Goal: Task Accomplishment & Management: Complete application form

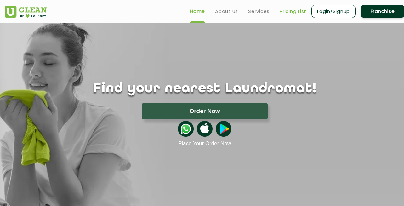
click at [288, 11] on link "Pricing List" at bounding box center [293, 12] width 27 height 8
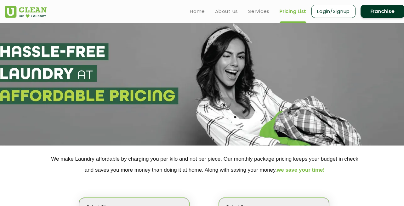
select select "0"
click at [255, 9] on link "Services" at bounding box center [258, 12] width 21 height 8
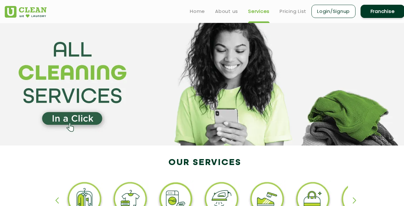
click at [374, 12] on link "Franchise" at bounding box center [382, 11] width 44 height 13
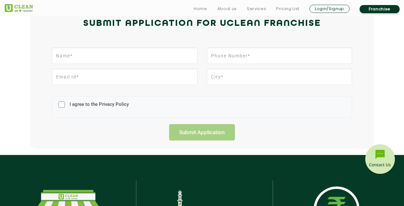
scroll to position [158, 0]
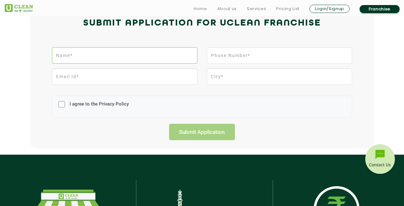
click at [153, 60] on input "text" at bounding box center [124, 55] width 145 height 16
type input "Nitin"
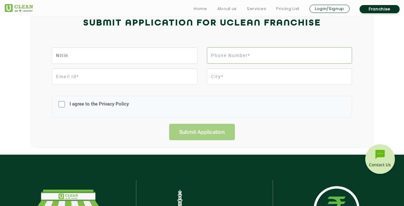
click at [232, 59] on input "tel" at bounding box center [279, 55] width 145 height 16
type input "7292070545"
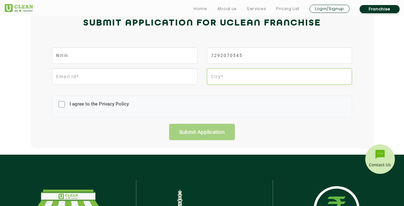
click at [231, 80] on input "text" at bounding box center [279, 76] width 145 height 16
type input "[GEOGRAPHIC_DATA]"
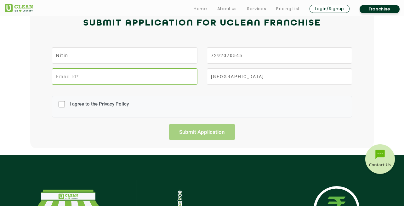
click at [181, 79] on input "email" at bounding box center [124, 76] width 145 height 16
type input "[EMAIL_ADDRESS][DOMAIN_NAME]"
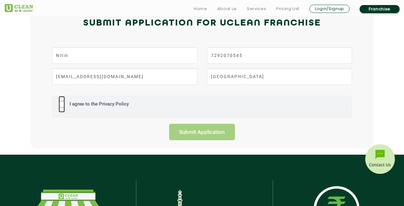
click at [62, 106] on input "I agree to the Privacy Policy" at bounding box center [62, 104] width 6 height 16
checkbox input "true"
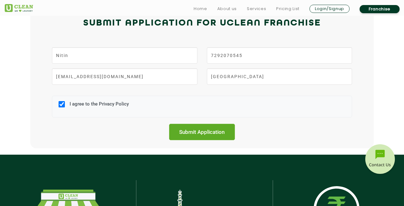
click at [184, 132] on input "Submit Application" at bounding box center [202, 132] width 66 height 16
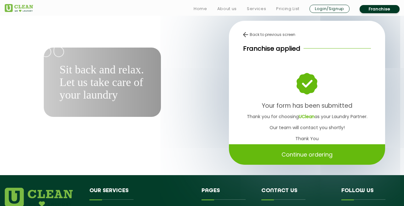
scroll to position [18, 0]
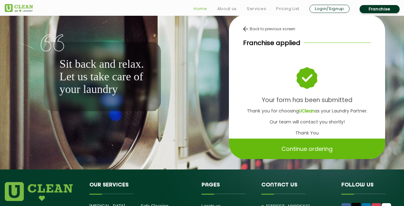
click at [198, 8] on link "Home" at bounding box center [201, 9] width 14 height 8
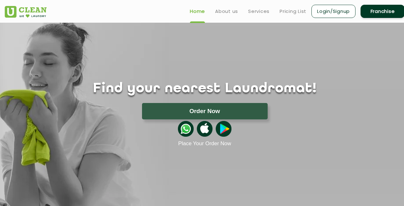
click at [375, 13] on link "Franchise" at bounding box center [382, 11] width 44 height 13
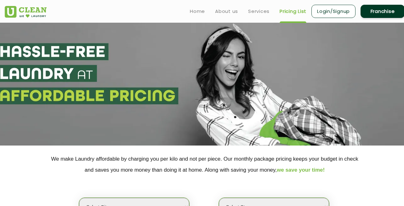
select select "0"
